Goal: Task Accomplishment & Management: Complete application form

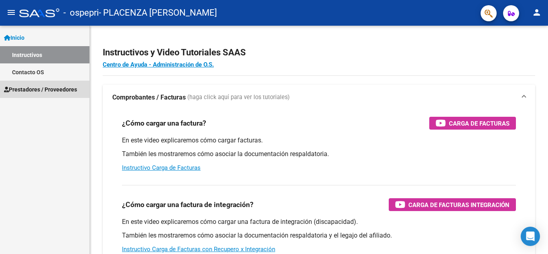
click at [55, 90] on span "Prestadores / Proveedores" at bounding box center [40, 89] width 73 height 9
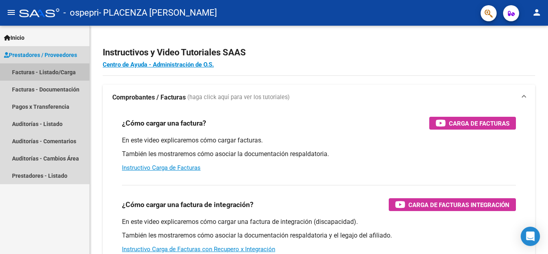
click at [57, 70] on link "Facturas - Listado/Carga" at bounding box center [45, 71] width 90 height 17
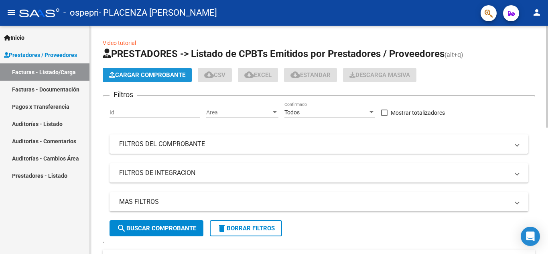
click at [153, 73] on span "Cargar Comprobante" at bounding box center [147, 74] width 76 height 7
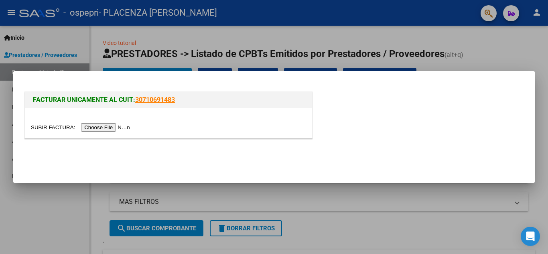
click at [198, 55] on div at bounding box center [274, 127] width 548 height 254
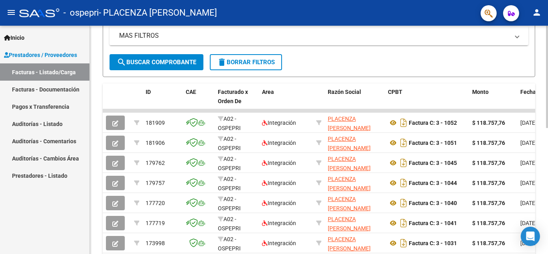
scroll to position [167, 0]
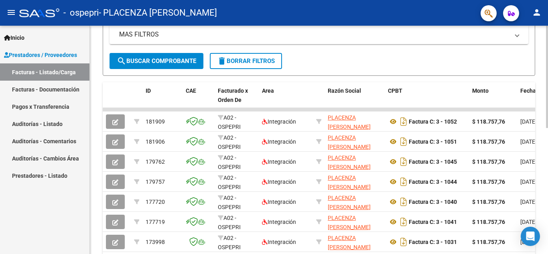
click at [547, 177] on div at bounding box center [547, 154] width 2 height 102
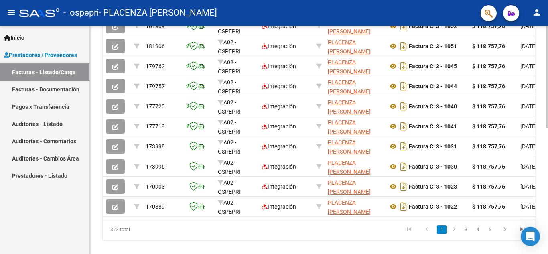
scroll to position [281, 0]
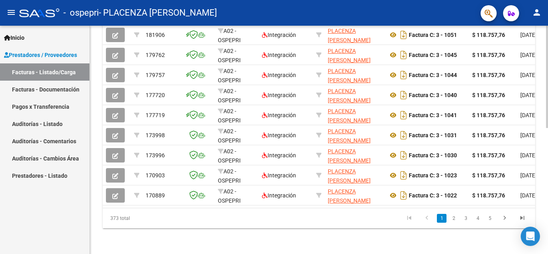
click at [545, 218] on div "Video tutorial PRESTADORES -> Listado de CPBTs Emitidos por Prestadores / Prove…" at bounding box center [320, 3] width 460 height 503
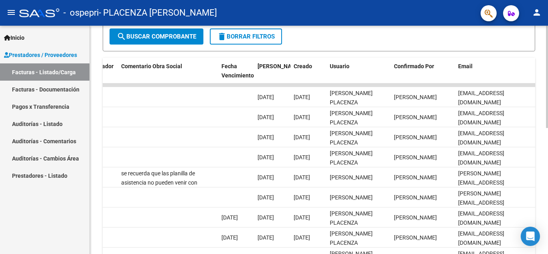
scroll to position [191, 0]
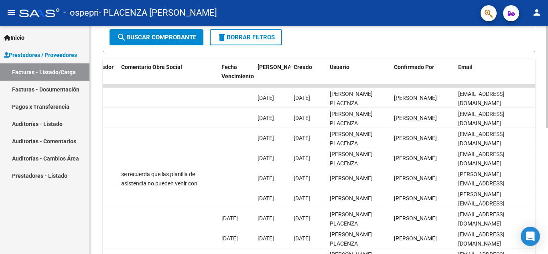
click at [548, 133] on div at bounding box center [547, 165] width 2 height 102
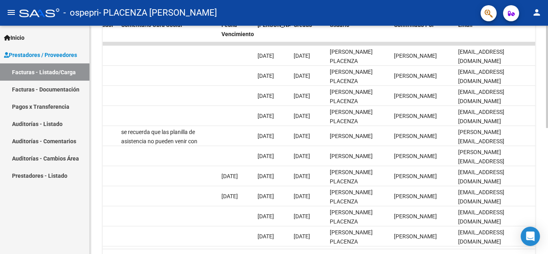
scroll to position [281, 0]
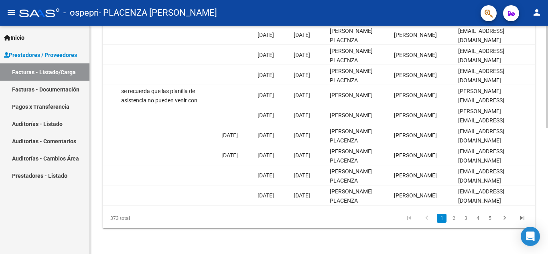
click at [544, 210] on div "Video tutorial PRESTADORES -> Listado de CPBTs Emitidos por Prestadores / Prove…" at bounding box center [320, 3] width 460 height 503
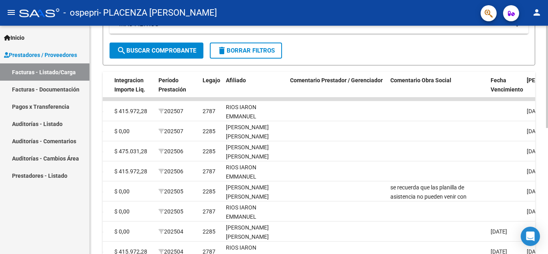
scroll to position [177, 0]
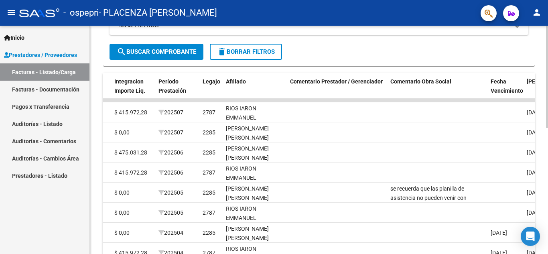
click at [548, 118] on div at bounding box center [547, 158] width 2 height 102
drag, startPoint x: 546, startPoint y: 120, endPoint x: 547, endPoint y: 69, distance: 51.0
click at [547, 69] on div "Video tutorial PRESTADORES -> Listado de CPBTs Emitidos por Prestadores / Prove…" at bounding box center [320, 100] width 460 height 503
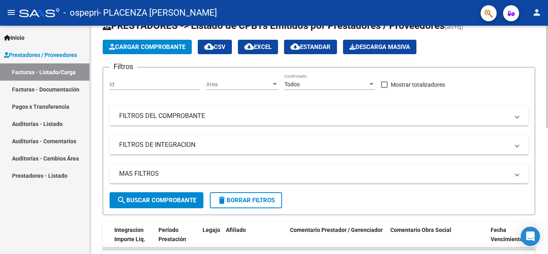
scroll to position [0, 0]
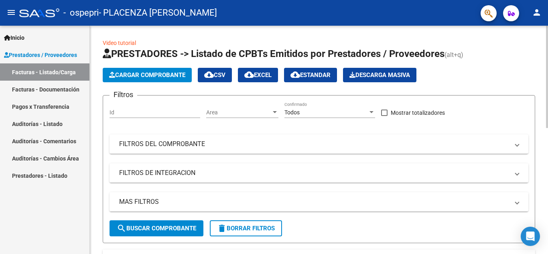
click at [542, 20] on div "menu - ospepri - PLACENZA [PERSON_NAME] person Inicio Instructivos Contacto OS …" at bounding box center [274, 127] width 548 height 254
click at [122, 41] on link "Video tutorial" at bounding box center [119, 43] width 33 height 6
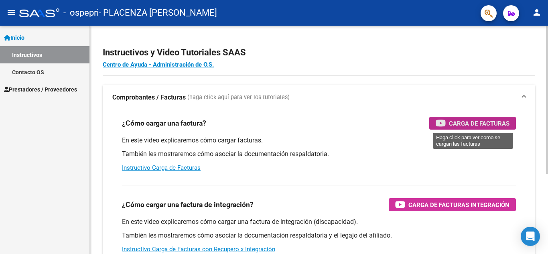
click at [469, 126] on span "Carga de Facturas" at bounding box center [479, 123] width 61 height 10
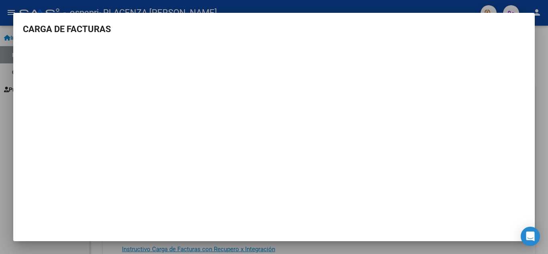
click at [311, 4] on div at bounding box center [274, 127] width 548 height 254
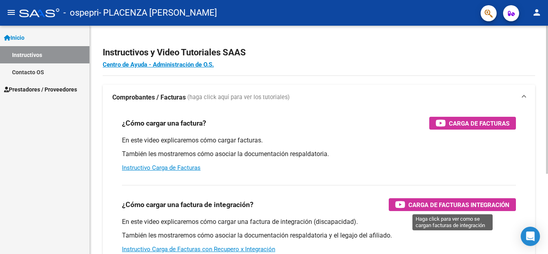
click at [457, 209] on span "Carga de Facturas Integración" at bounding box center [459, 205] width 101 height 10
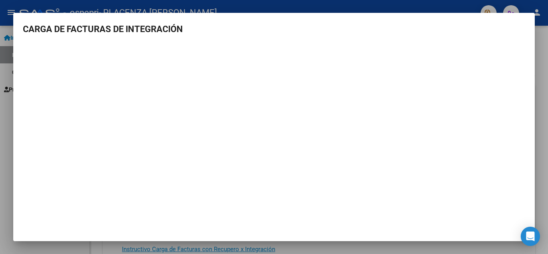
click at [185, 8] on div at bounding box center [274, 127] width 548 height 254
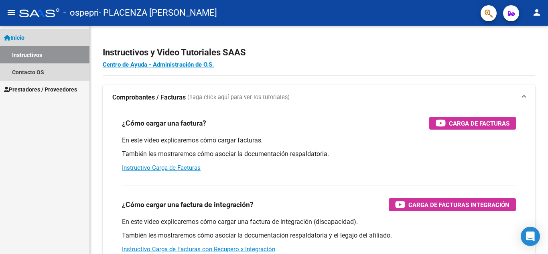
click at [20, 39] on span "Inicio" at bounding box center [14, 37] width 20 height 9
click at [28, 54] on link "Instructivos" at bounding box center [45, 54] width 90 height 17
click at [20, 36] on span "Inicio" at bounding box center [14, 37] width 20 height 9
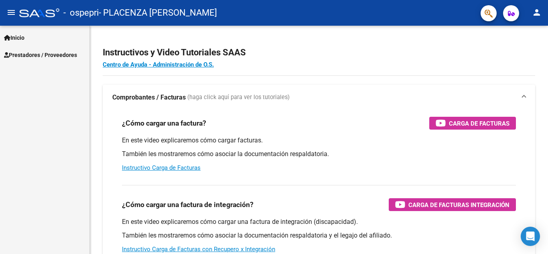
click at [33, 53] on span "Prestadores / Proveedores" at bounding box center [40, 55] width 73 height 9
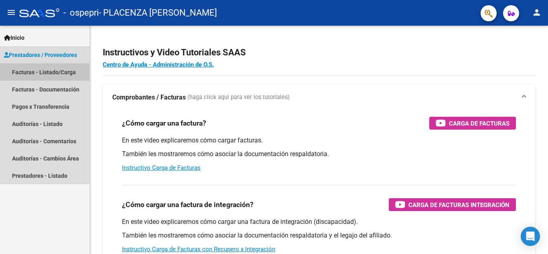
click at [43, 73] on link "Facturas - Listado/Carga" at bounding box center [45, 71] width 90 height 17
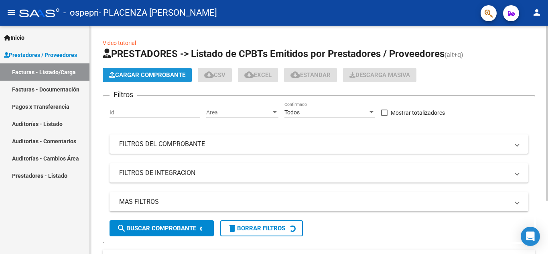
click at [163, 75] on span "Cargar Comprobante" at bounding box center [147, 74] width 76 height 7
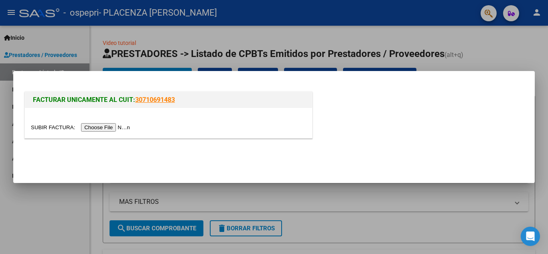
click at [98, 128] on input "file" at bounding box center [82, 127] width 102 height 8
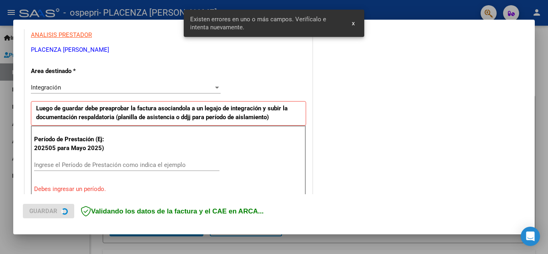
scroll to position [182, 0]
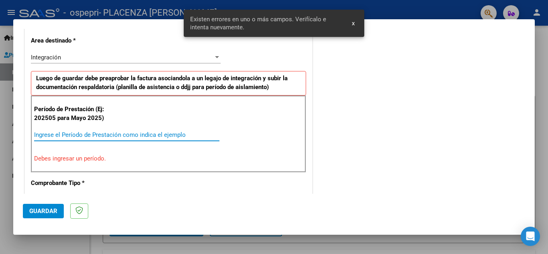
click at [96, 136] on input "Ingrese el Período de Prestación como indica el ejemplo" at bounding box center [126, 134] width 185 height 7
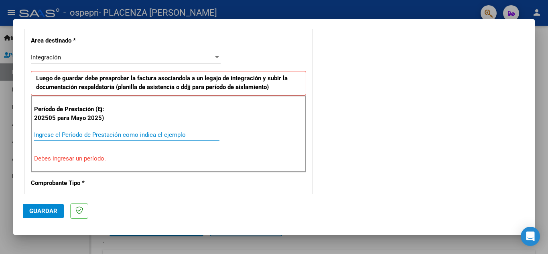
click at [141, 136] on input "Ingrese el Período de Prestación como indica el ejemplo" at bounding box center [126, 134] width 185 height 7
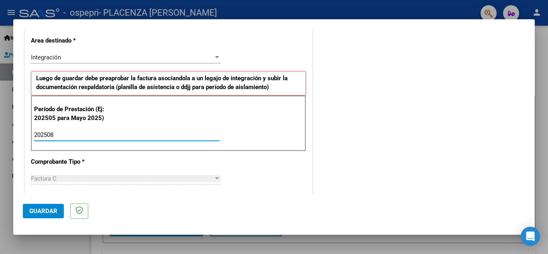
type input "202508"
click at [327, 156] on div "COMENTARIOS Comentarios del Prestador / Gerenciador:" at bounding box center [419, 205] width 211 height 698
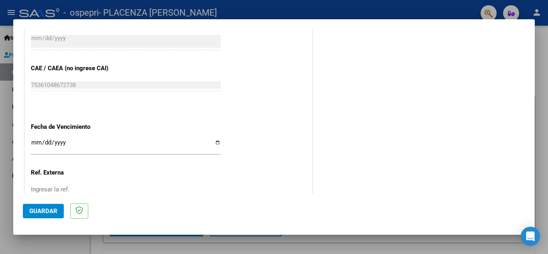
scroll to position [486, 0]
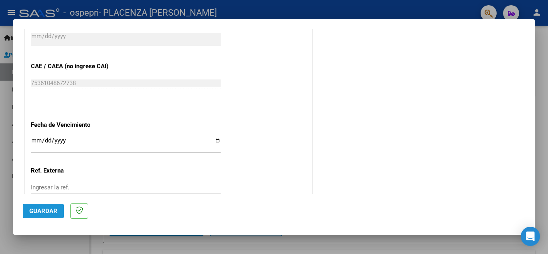
click at [38, 212] on span "Guardar" at bounding box center [43, 211] width 28 height 7
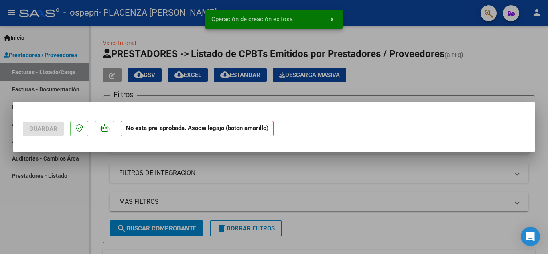
scroll to position [0, 0]
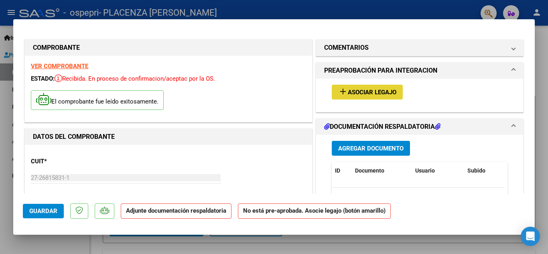
click at [358, 98] on button "add Asociar Legajo" at bounding box center [367, 92] width 71 height 15
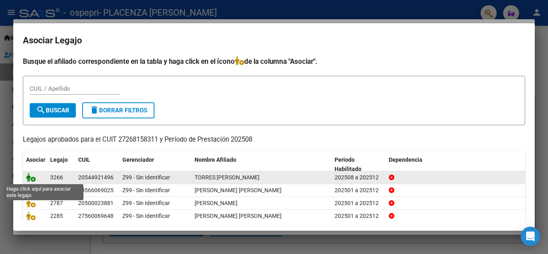
click at [31, 180] on icon at bounding box center [31, 177] width 10 height 9
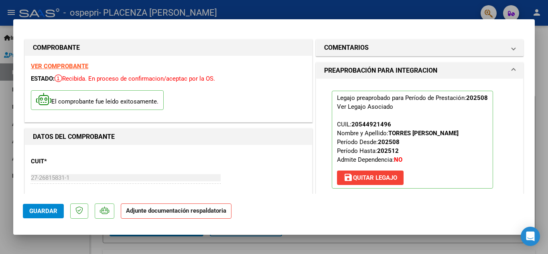
click at [169, 208] on strong "Adjunte documentación respaldatoria" at bounding box center [176, 210] width 100 height 7
click at [167, 215] on p "Adjunte documentación respaldatoria" at bounding box center [176, 212] width 111 height 16
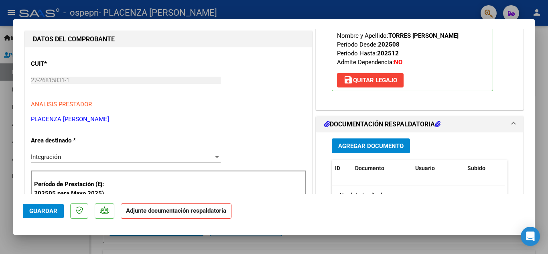
scroll to position [113, 0]
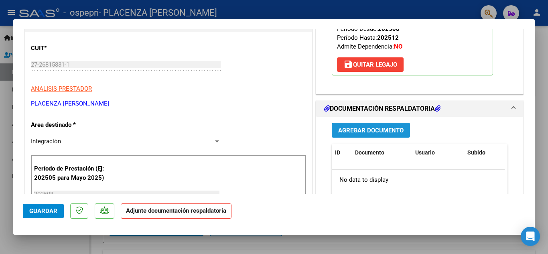
click at [365, 131] on span "Agregar Documento" at bounding box center [370, 130] width 65 height 7
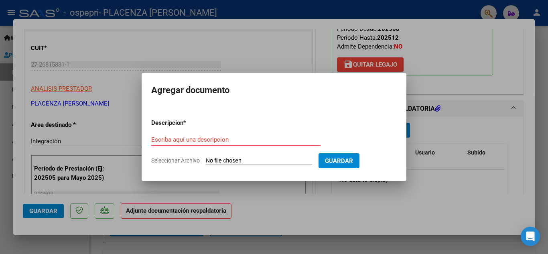
click at [227, 161] on input "Seleccionar Archivo" at bounding box center [259, 161] width 106 height 8
click at [223, 158] on input "Seleccionar Archivo" at bounding box center [259, 161] width 106 height 8
type input "C:\fakepath\asistencia Amarú x 10 ses.pdf"
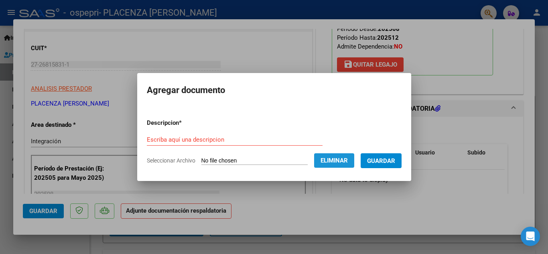
click at [333, 160] on span "Eliminar" at bounding box center [334, 160] width 27 height 7
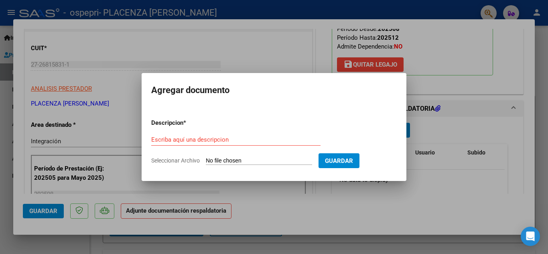
click at [220, 160] on input "Seleccionar Archivo" at bounding box center [259, 161] width 106 height 8
type input "C:\fakepath\asist [DATE] [PERSON_NAME].pdf"
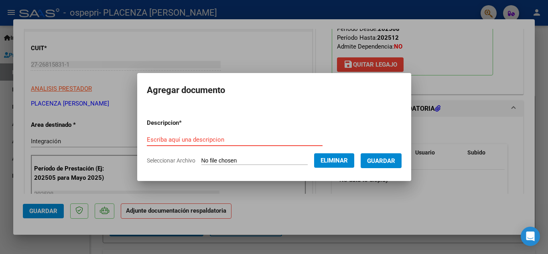
click at [217, 138] on input "Escriba aquí una descripcion" at bounding box center [235, 139] width 176 height 7
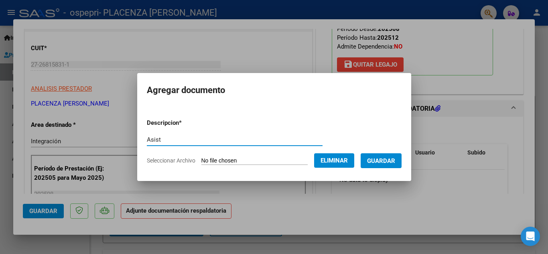
type input "Asist"
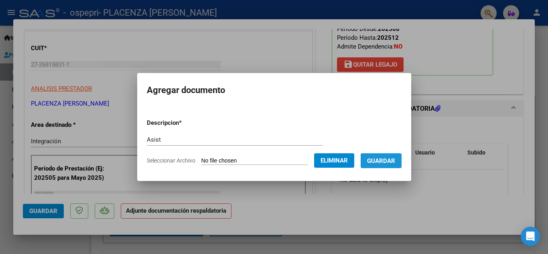
click at [386, 164] on span "Guardar" at bounding box center [381, 160] width 28 height 7
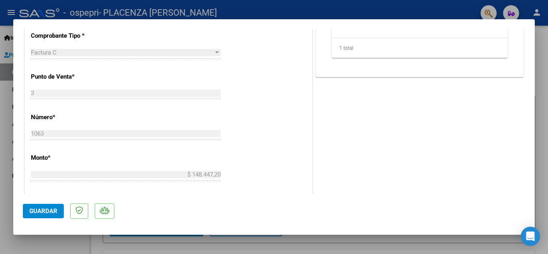
scroll to position [437, 0]
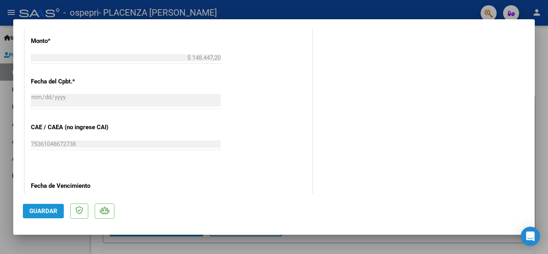
click at [47, 207] on button "Guardar" at bounding box center [43, 211] width 41 height 14
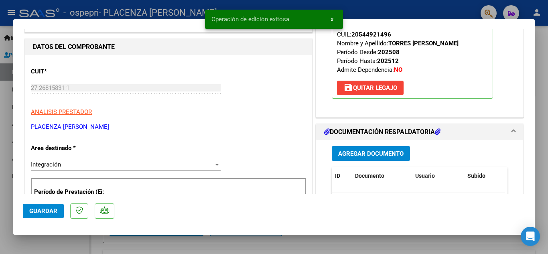
scroll to position [0, 0]
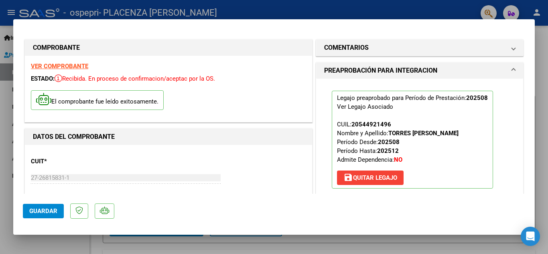
click at [407, 4] on div at bounding box center [274, 127] width 548 height 254
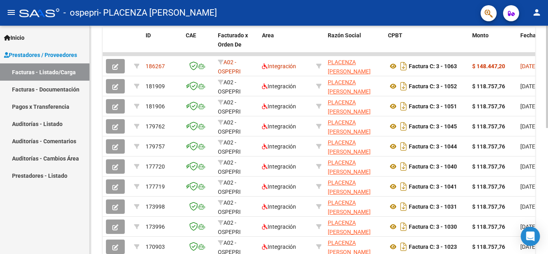
scroll to position [219, 0]
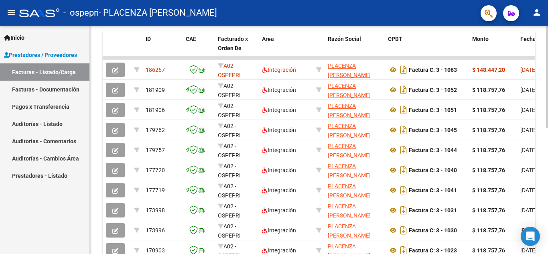
click at [548, 191] on div at bounding box center [547, 177] width 2 height 102
drag, startPoint x: 546, startPoint y: 137, endPoint x: 548, endPoint y: 65, distance: 71.5
click at [548, 65] on div "Video tutorial PRESTADORES -> Listado de CPBTs Emitidos por Prestadores / Prove…" at bounding box center [320, 58] width 460 height 503
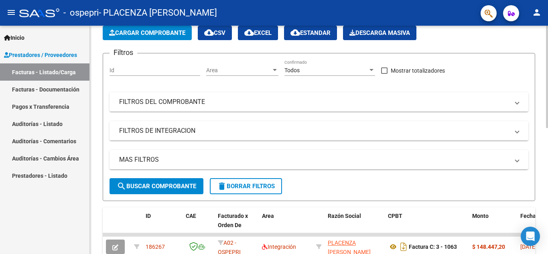
scroll to position [0, 0]
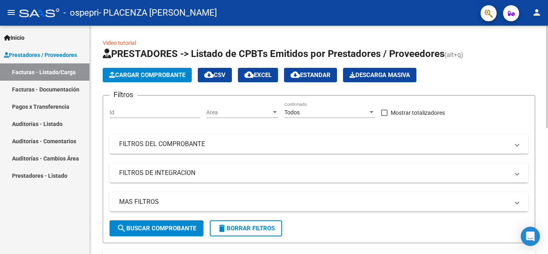
click at [548, 14] on div "menu - ospepri - PLACENZA [PERSON_NAME] person Inicio Instructivos Contacto OS …" at bounding box center [274, 127] width 548 height 254
click at [140, 73] on span "Cargar Comprobante" at bounding box center [147, 74] width 76 height 7
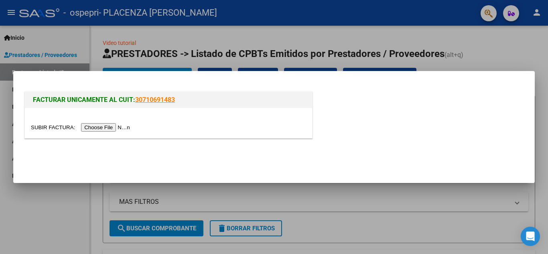
click at [94, 126] on input "file" at bounding box center [82, 127] width 102 height 8
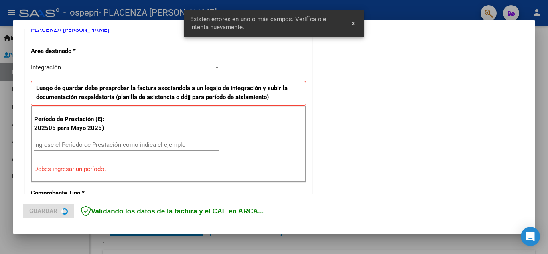
scroll to position [182, 0]
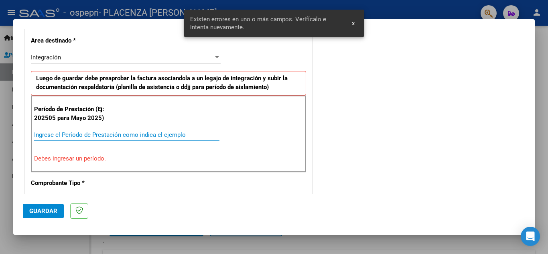
click at [90, 135] on input "Ingrese el Período de Prestación como indica el ejemplo" at bounding box center [126, 134] width 185 height 7
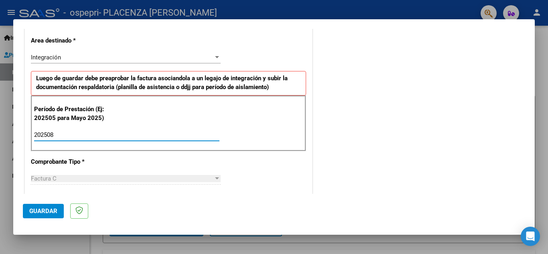
type input "202508"
click at [363, 179] on div "COMENTARIOS Comentarios del Prestador / Gerenciador:" at bounding box center [419, 205] width 211 height 698
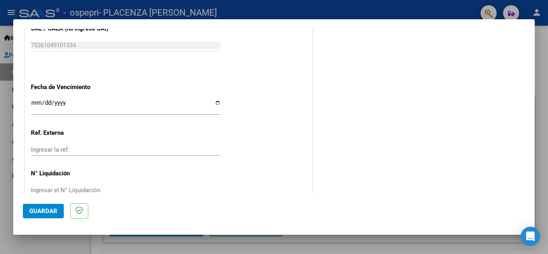
scroll to position [542, 0]
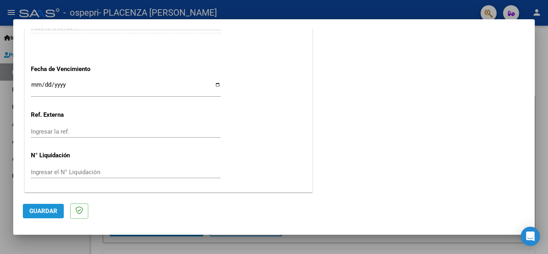
click at [44, 212] on span "Guardar" at bounding box center [43, 211] width 28 height 7
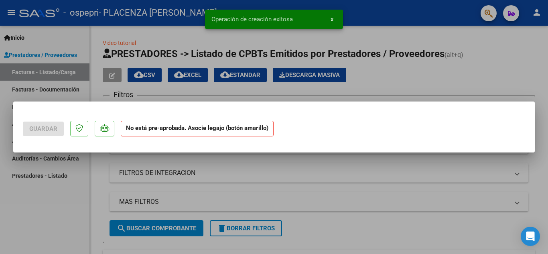
scroll to position [0, 0]
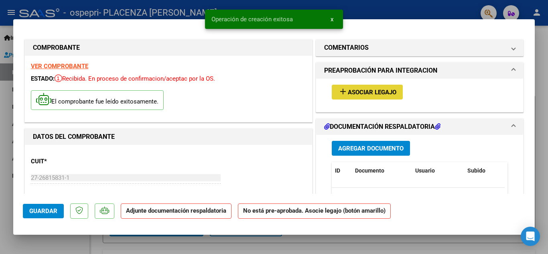
click at [362, 87] on button "add Asociar Legajo" at bounding box center [367, 92] width 71 height 15
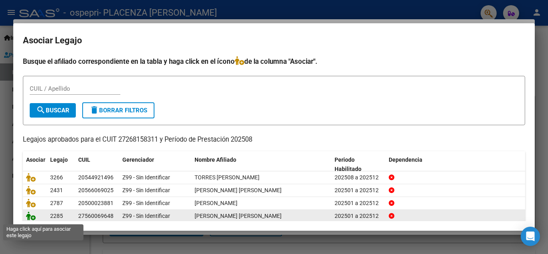
click at [32, 219] on icon at bounding box center [31, 216] width 10 height 9
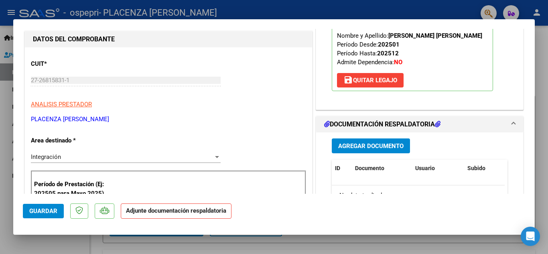
scroll to position [96, 0]
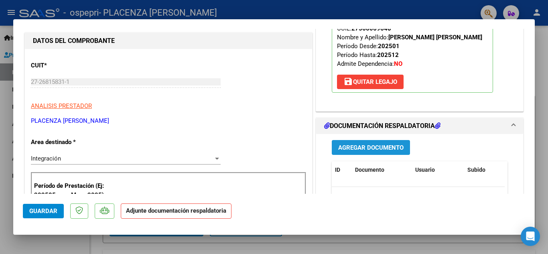
click at [360, 151] on span "Agregar Documento" at bounding box center [370, 147] width 65 height 7
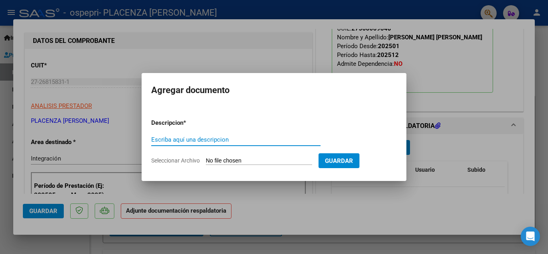
click at [207, 140] on input "Escriba aquí una descripcion" at bounding box center [235, 139] width 169 height 7
type input "asist"
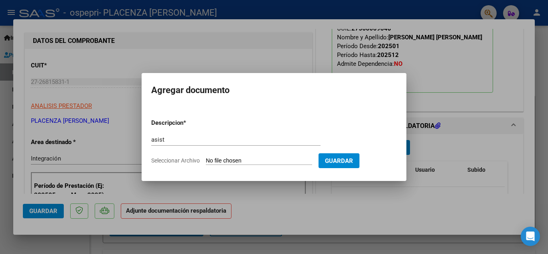
click at [244, 163] on input "Seleccionar Archivo" at bounding box center [259, 161] width 106 height 8
type input "C:\fakepath\asistencia agosto [PERSON_NAME]pdf"
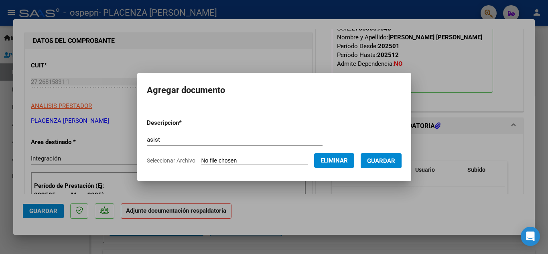
click at [384, 160] on span "Guardar" at bounding box center [381, 160] width 28 height 7
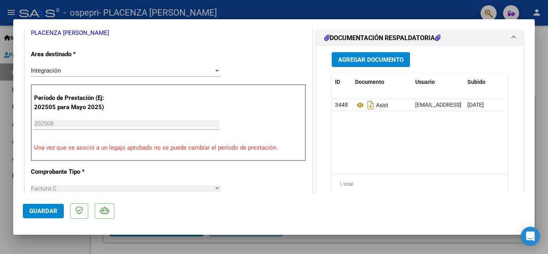
scroll to position [220, 0]
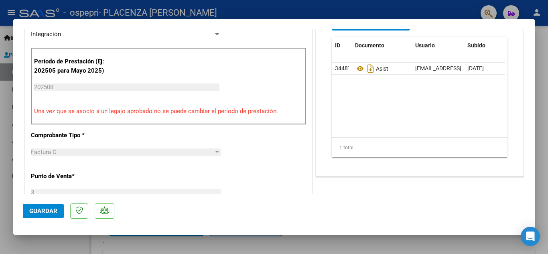
click at [49, 211] on span "Guardar" at bounding box center [43, 211] width 28 height 7
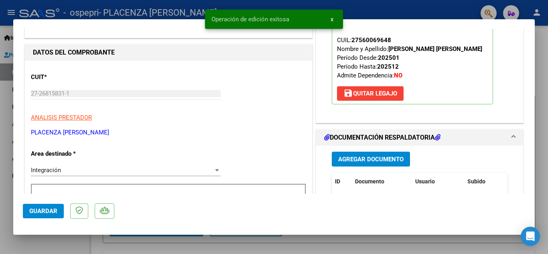
scroll to position [81, 0]
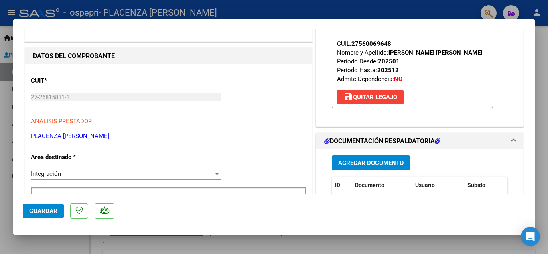
click at [375, 6] on div at bounding box center [274, 127] width 548 height 254
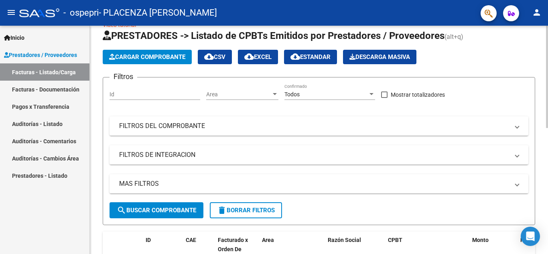
scroll to position [0, 0]
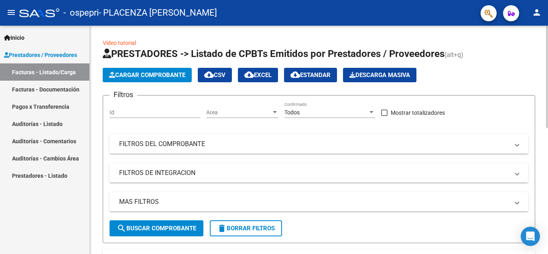
click at [538, 20] on div "menu - ospepri - PLACENZA [PERSON_NAME] person Inicio Instructivos Contacto OS …" at bounding box center [274, 127] width 548 height 254
click at [132, 74] on span "Cargar Comprobante" at bounding box center [147, 74] width 76 height 7
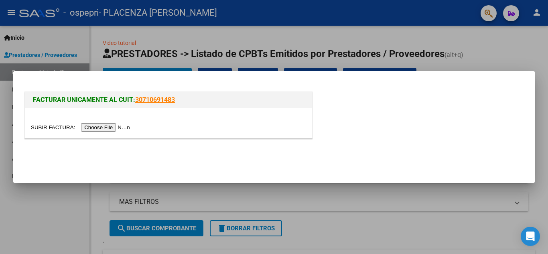
click at [102, 128] on input "file" at bounding box center [82, 127] width 102 height 8
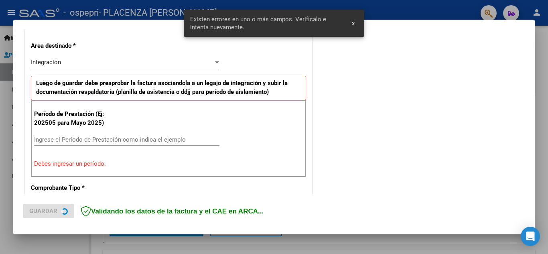
scroll to position [182, 0]
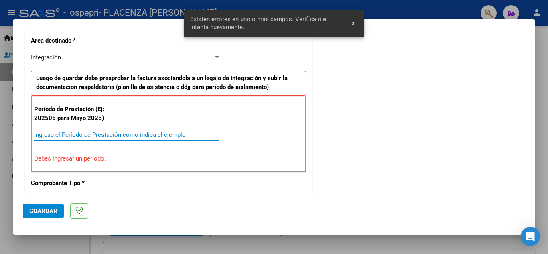
click at [51, 134] on input "Ingrese el Período de Prestación como indica el ejemplo" at bounding box center [126, 134] width 185 height 7
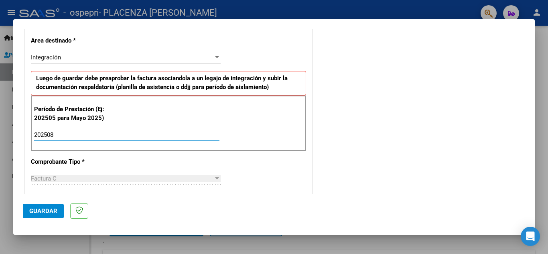
type input "202508"
click at [39, 210] on span "Guardar" at bounding box center [43, 211] width 28 height 7
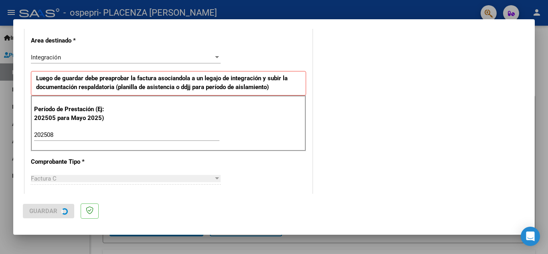
scroll to position [0, 0]
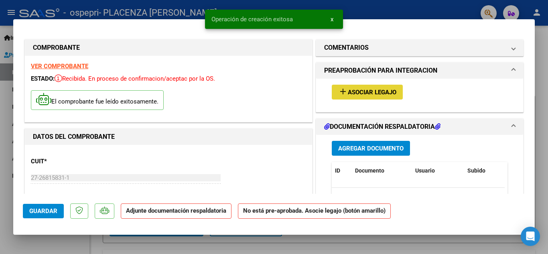
click at [368, 90] on span "Asociar Legajo" at bounding box center [372, 92] width 49 height 7
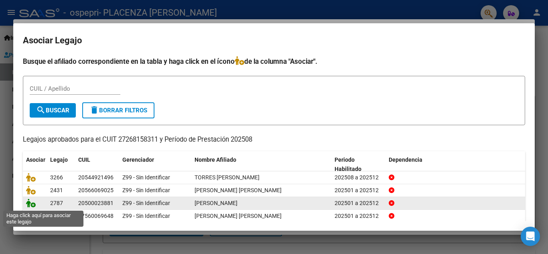
click at [34, 204] on icon at bounding box center [31, 203] width 10 height 9
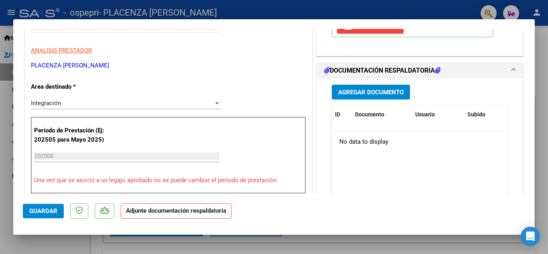
scroll to position [155, 0]
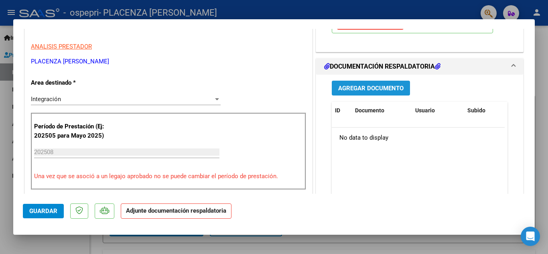
click at [359, 86] on span "Agregar Documento" at bounding box center [370, 88] width 65 height 7
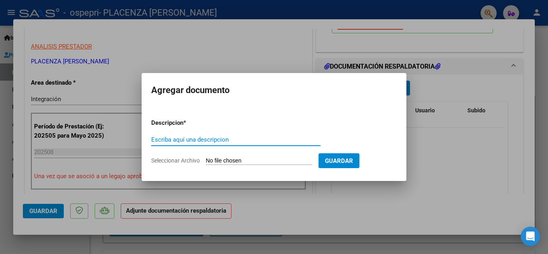
click at [189, 139] on input "Escriba aquí una descripcion" at bounding box center [235, 139] width 169 height 7
type input "asist"
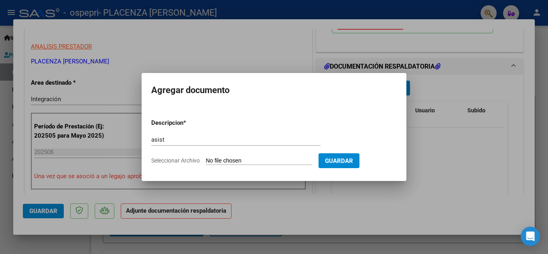
click at [241, 160] on input "Seleccionar Archivo" at bounding box center [259, 161] width 106 height 8
type input "C:\fakepath\asist [DATE] [PERSON_NAME].pdf"
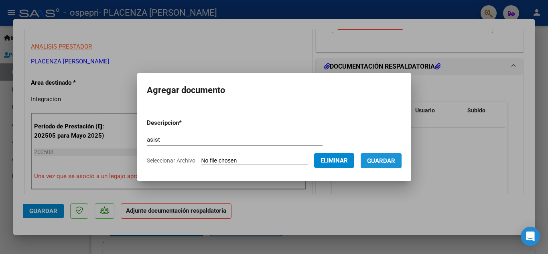
click at [389, 161] on span "Guardar" at bounding box center [381, 160] width 28 height 7
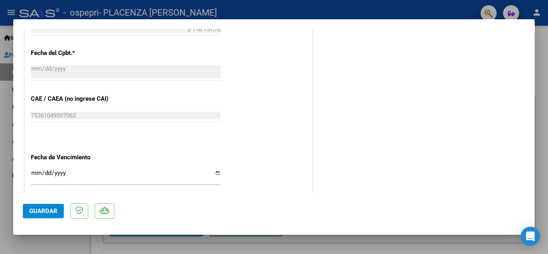
scroll to position [554, 0]
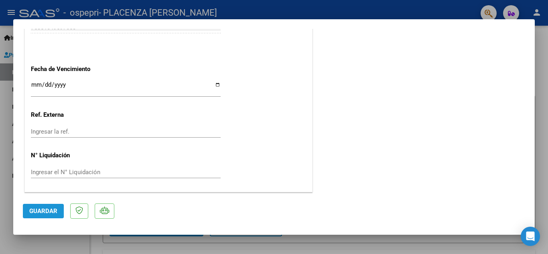
click at [46, 212] on span "Guardar" at bounding box center [43, 211] width 28 height 7
click at [438, 12] on div at bounding box center [274, 127] width 548 height 254
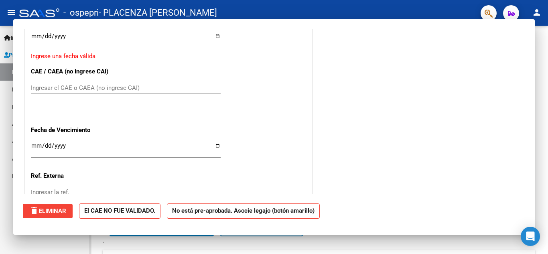
scroll to position [0, 0]
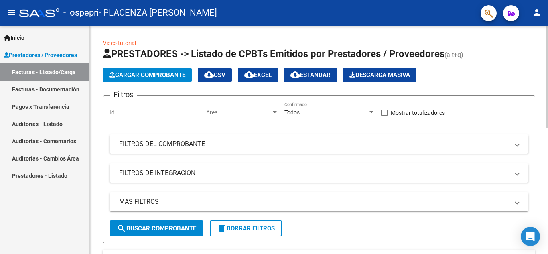
drag, startPoint x: 546, startPoint y: 58, endPoint x: 544, endPoint y: 86, distance: 28.1
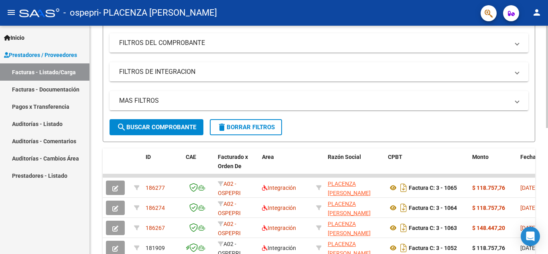
scroll to position [104, 0]
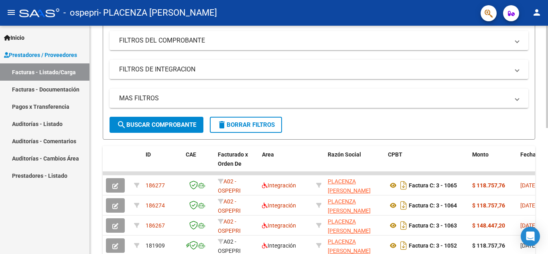
click at [548, 123] on div at bounding box center [547, 124] width 2 height 102
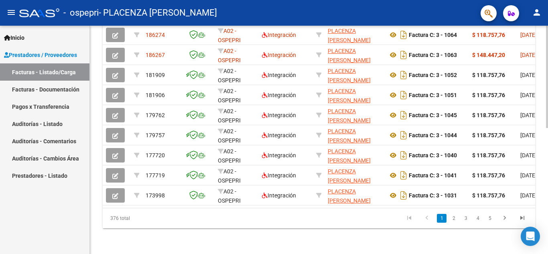
scroll to position [281, 0]
click at [548, 193] on div at bounding box center [547, 203] width 2 height 102
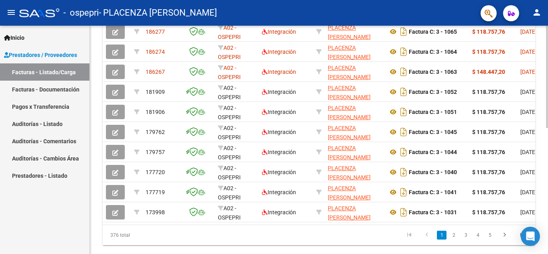
click at [548, 181] on div at bounding box center [547, 195] width 2 height 102
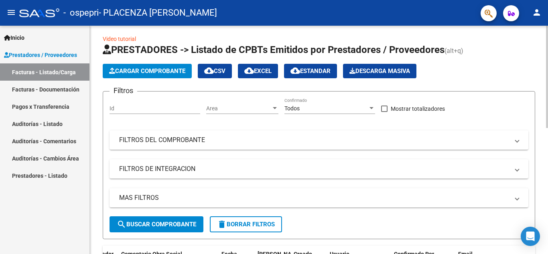
scroll to position [0, 0]
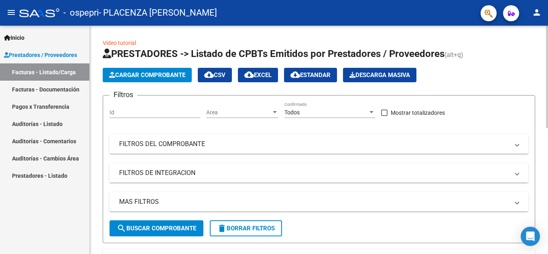
click at [539, 12] on mat-icon "person" at bounding box center [537, 13] width 10 height 10
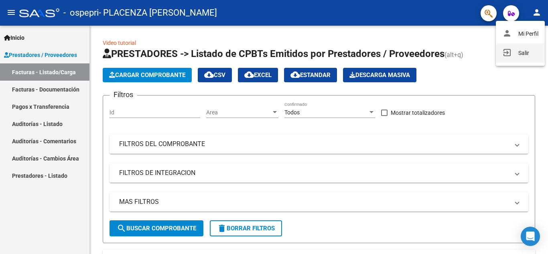
click at [521, 51] on button "exit_to_app Salir" at bounding box center [520, 52] width 49 height 19
